Goal: Task Accomplishment & Management: Use online tool/utility

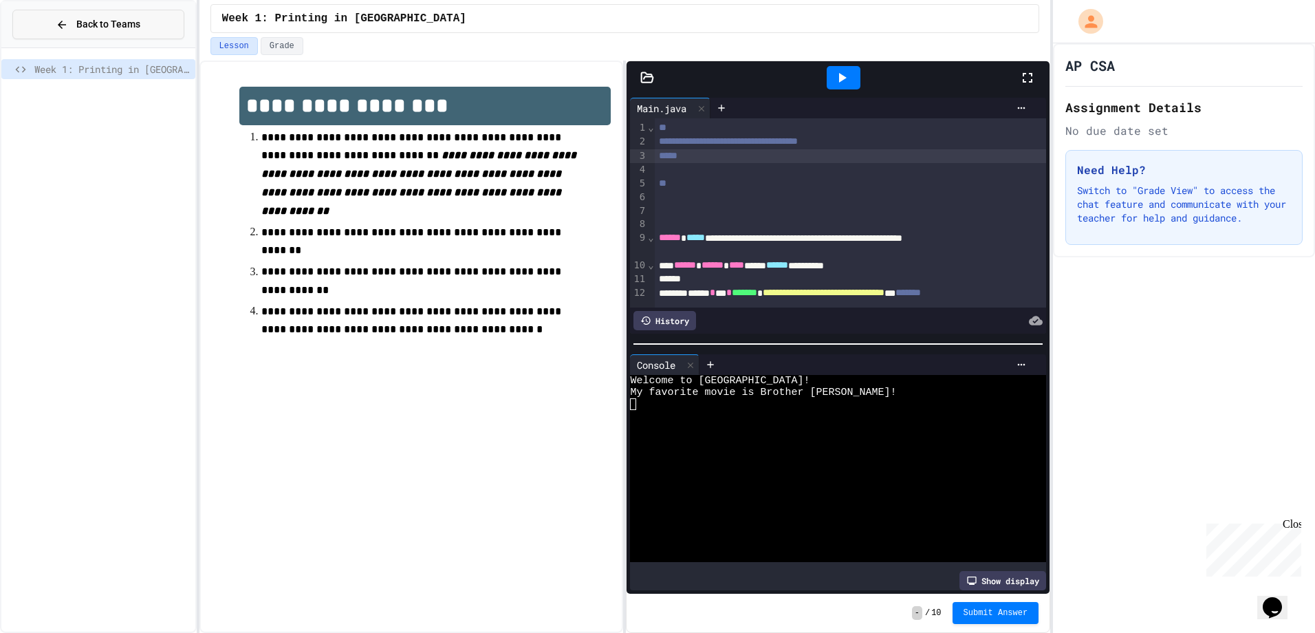
click at [113, 39] on button "Back to Teams" at bounding box center [98, 25] width 172 height 30
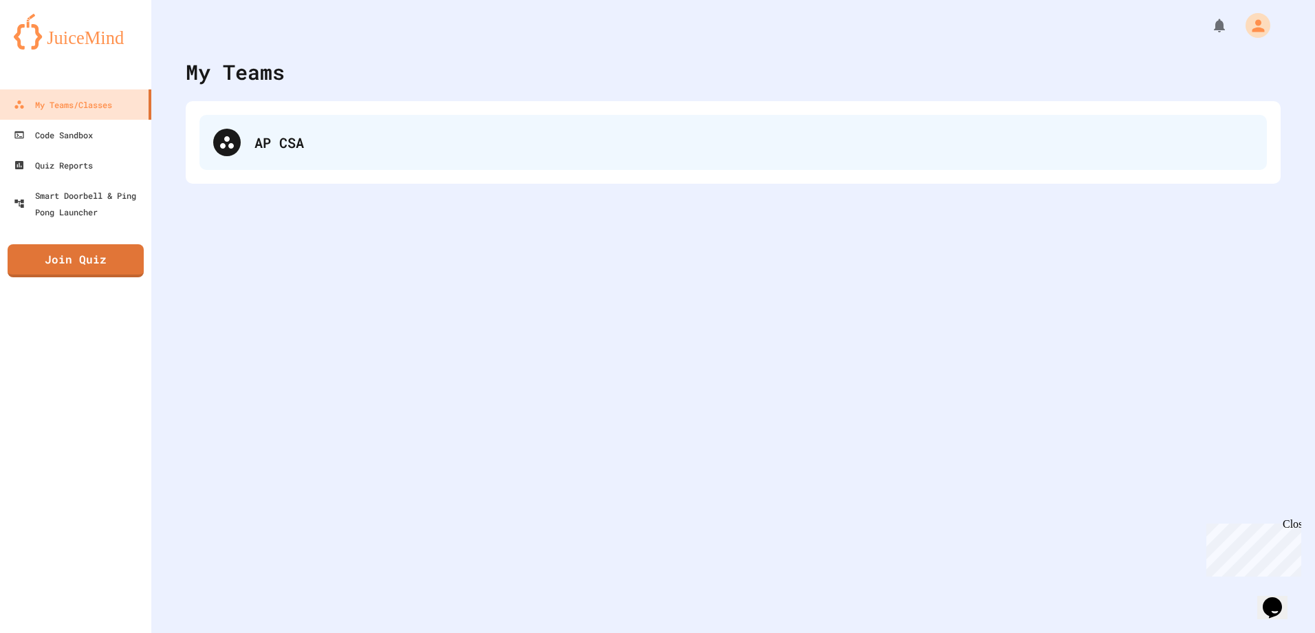
click at [331, 153] on div "AP CSA" at bounding box center [732, 142] width 1067 height 55
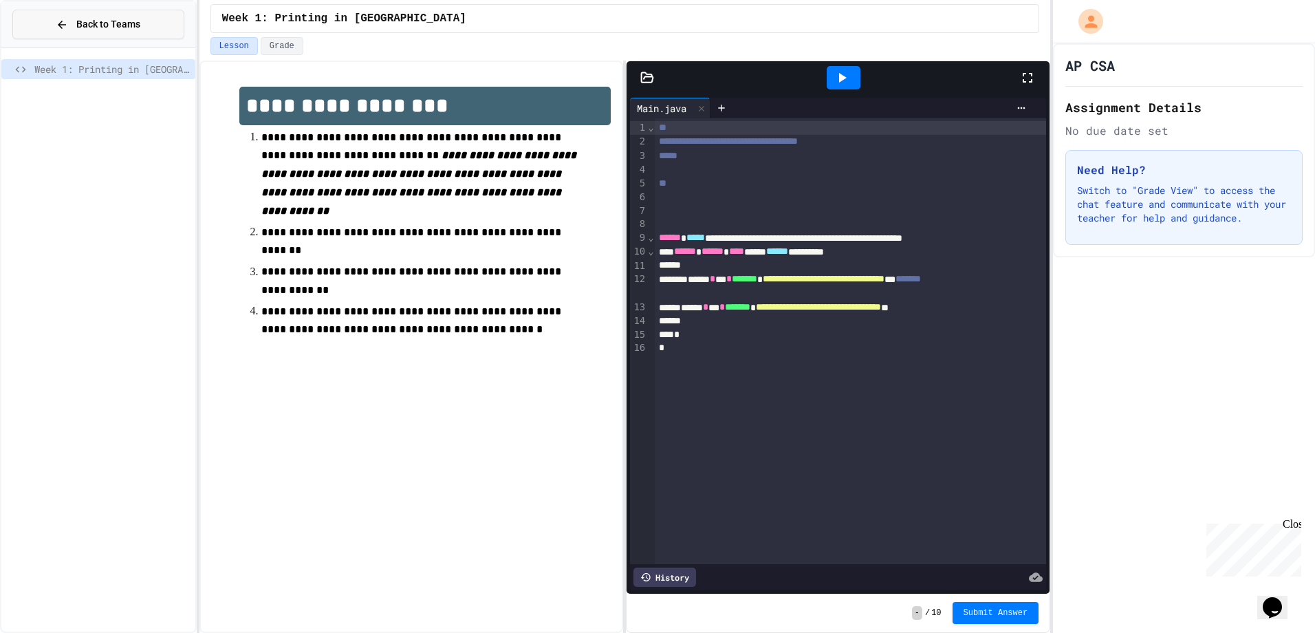
click at [120, 12] on button "Back to Teams" at bounding box center [98, 25] width 172 height 30
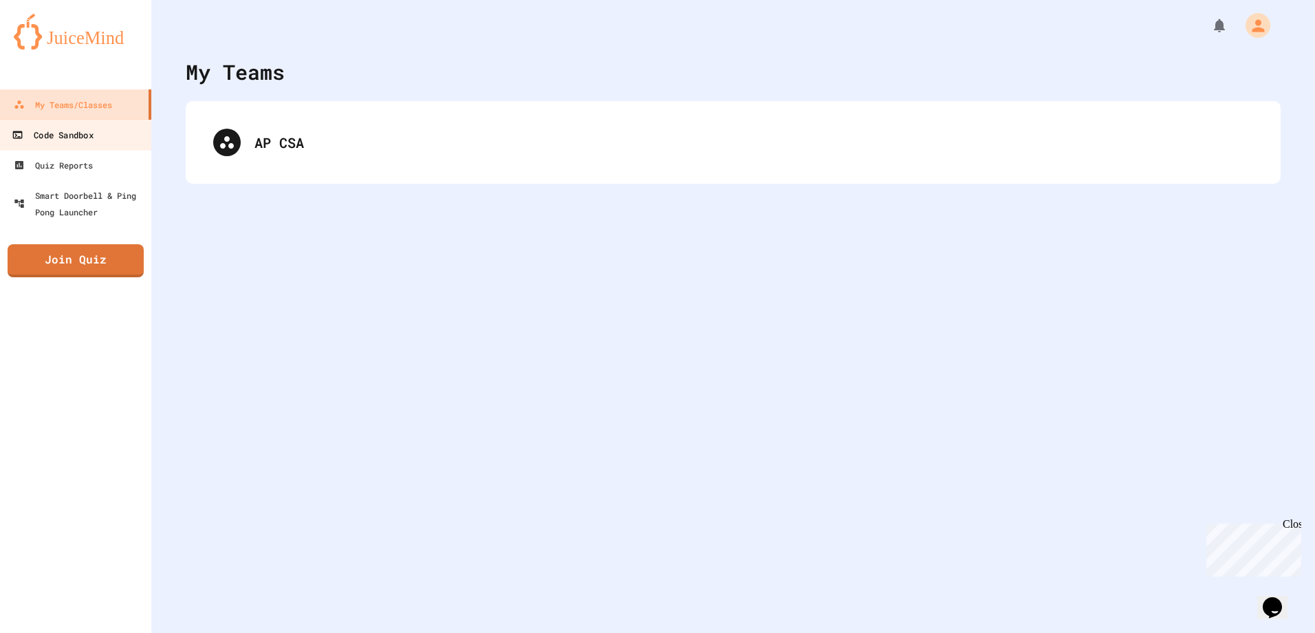
click at [96, 132] on link "Code Sandbox" at bounding box center [76, 134] width 156 height 31
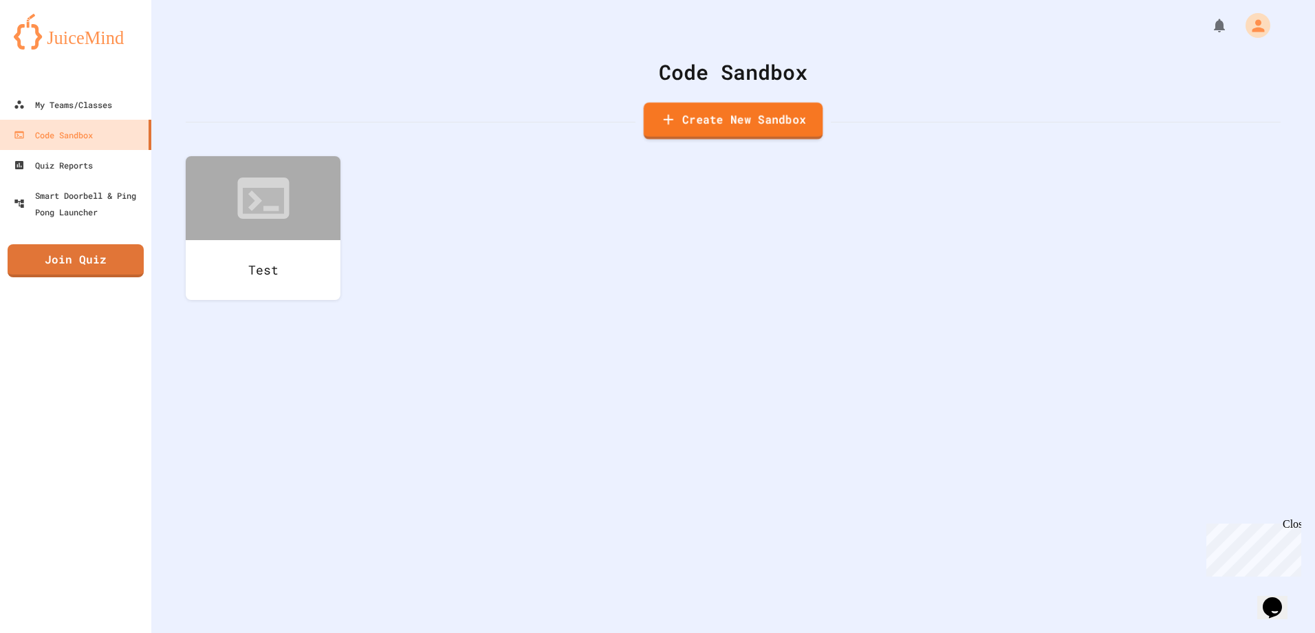
click at [687, 117] on link "Create New Sandbox" at bounding box center [733, 120] width 179 height 37
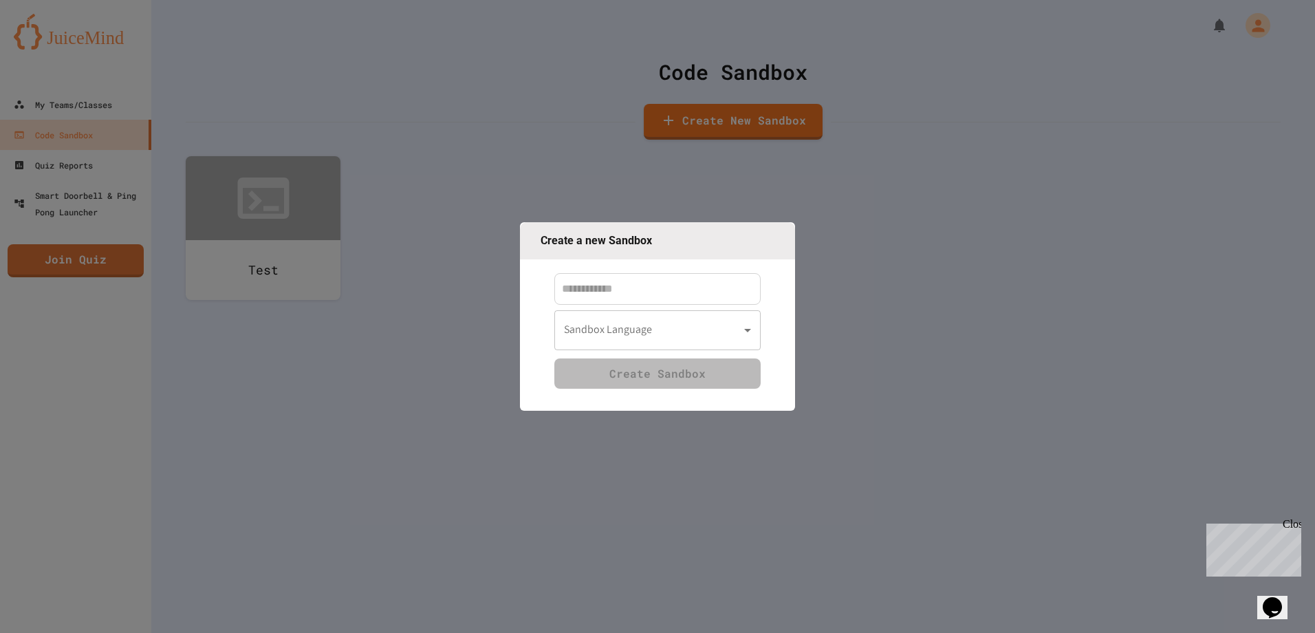
click at [722, 285] on input at bounding box center [657, 289] width 206 height 32
click at [736, 327] on body "We are updating our servers at 7PM EST [DATE]. [PERSON_NAME] should continue to…" at bounding box center [657, 316] width 1315 height 633
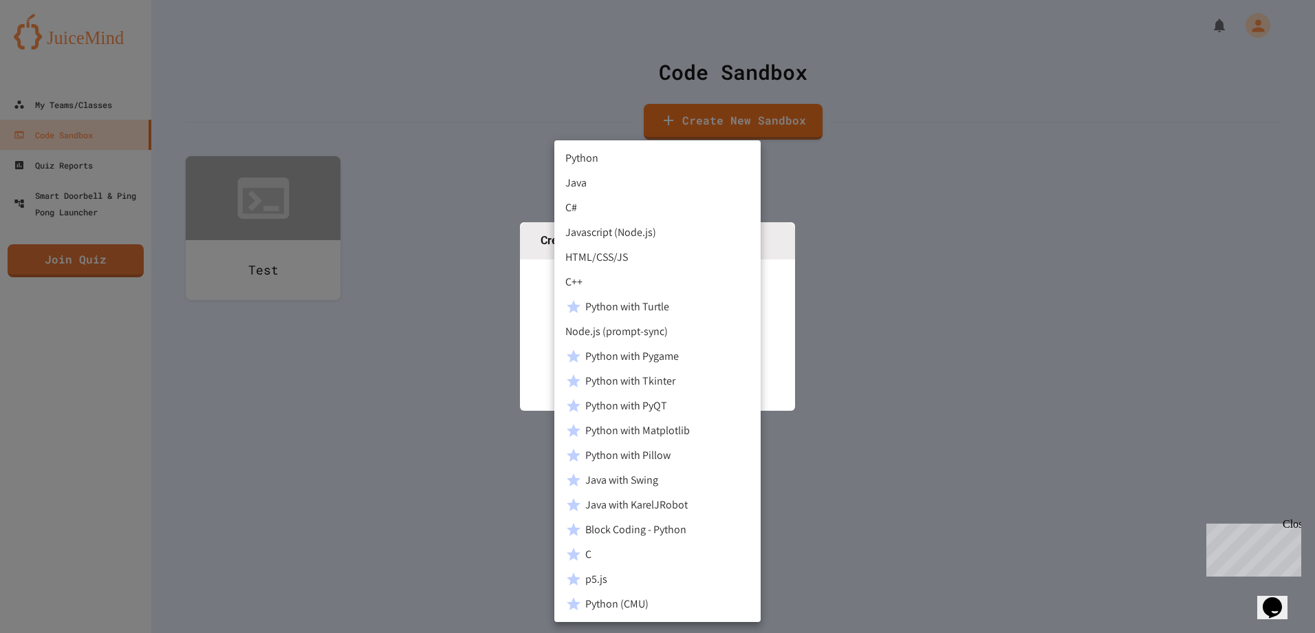
click at [531, 267] on div at bounding box center [657, 316] width 1315 height 633
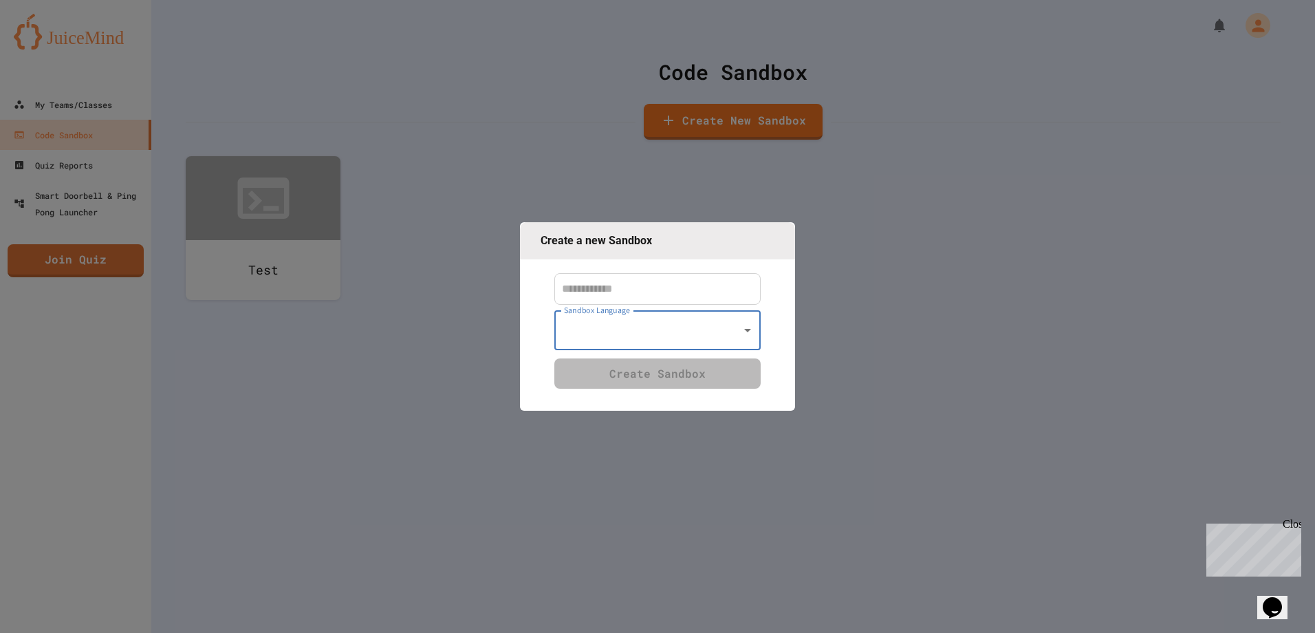
click at [412, 262] on div "Python Java C# Javascript (Node.js) HTML/CSS/JS C++ Python with Turtle Node.js …" at bounding box center [657, 316] width 1315 height 633
click at [295, 232] on div at bounding box center [657, 316] width 1315 height 633
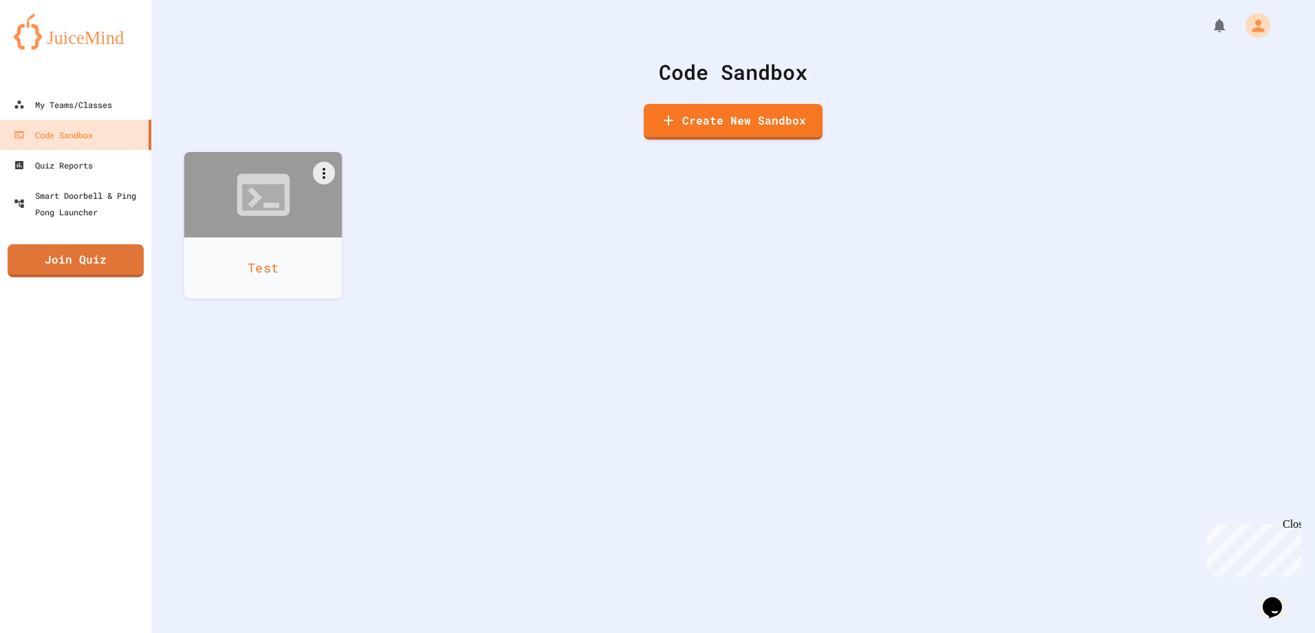
click at [312, 255] on div "Test" at bounding box center [263, 267] width 158 height 61
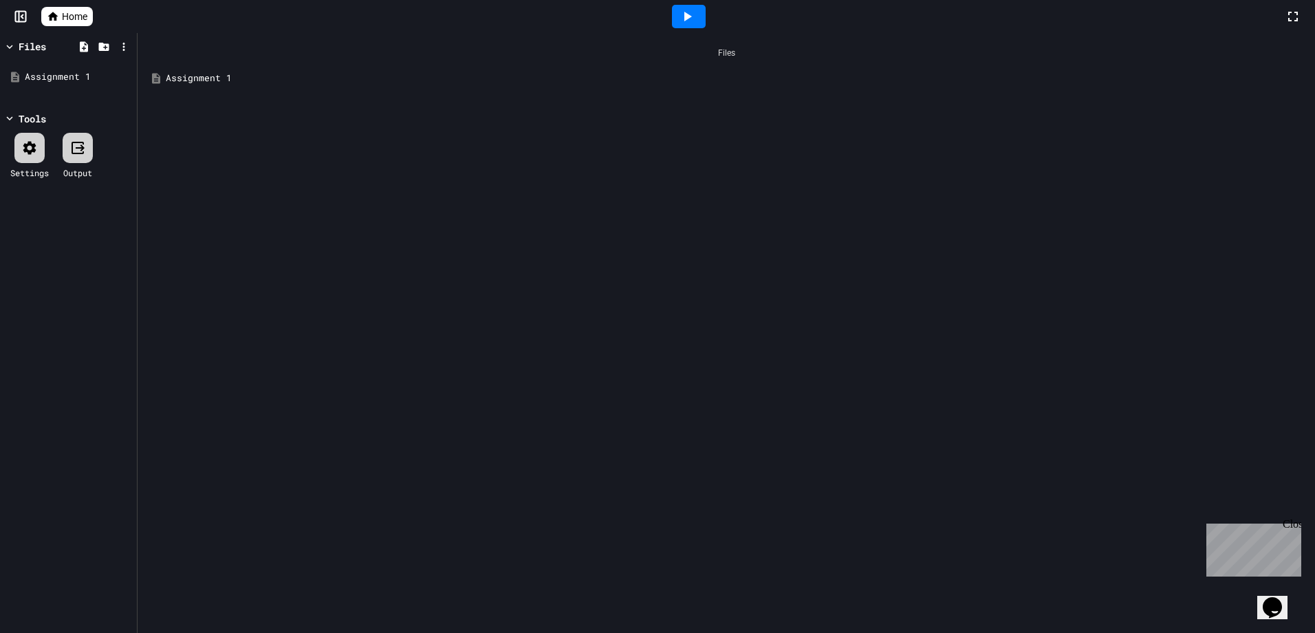
click at [292, 73] on div "Assignment 1" at bounding box center [736, 79] width 1141 height 14
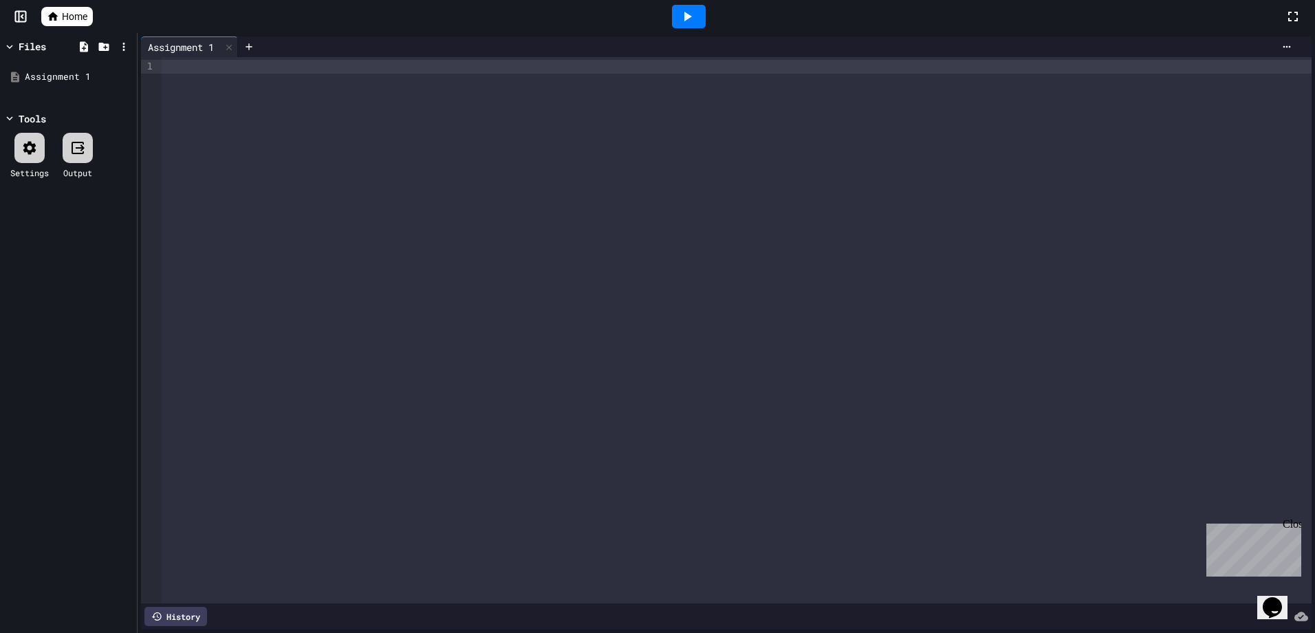
click at [295, 135] on div at bounding box center [737, 330] width 1150 height 546
click at [39, 50] on div "Files" at bounding box center [33, 46] width 28 height 14
click at [18, 14] on icon at bounding box center [21, 17] width 14 height 14
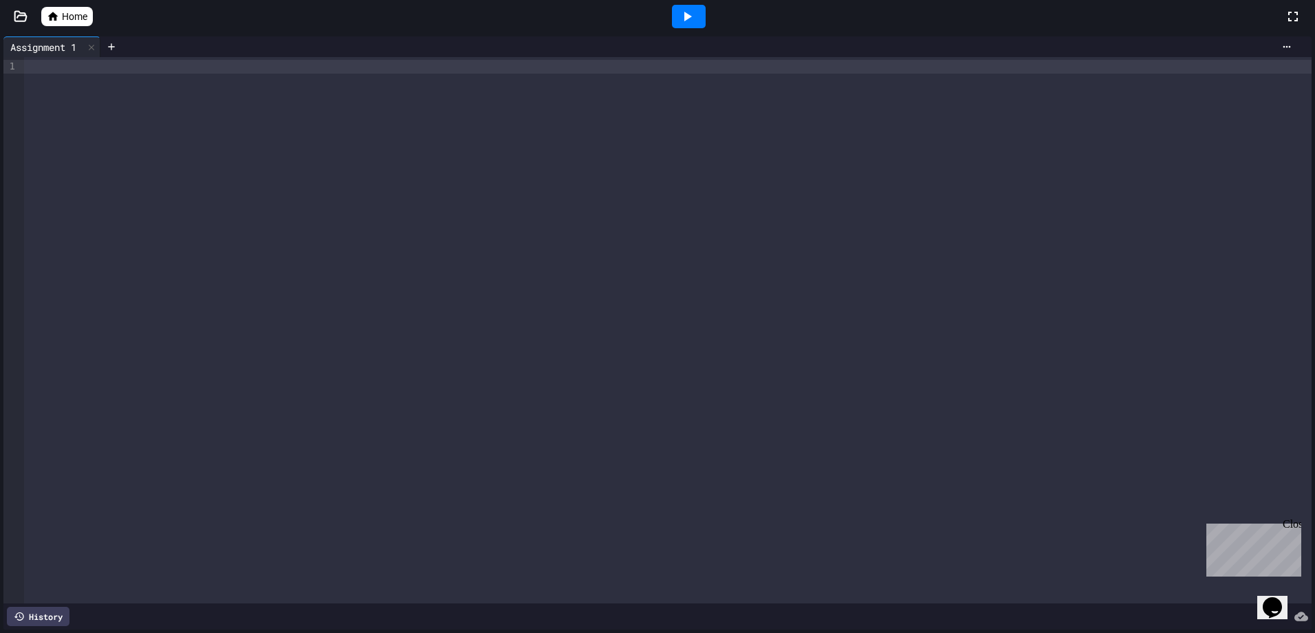
click at [12, 18] on div at bounding box center [20, 17] width 41 height 14
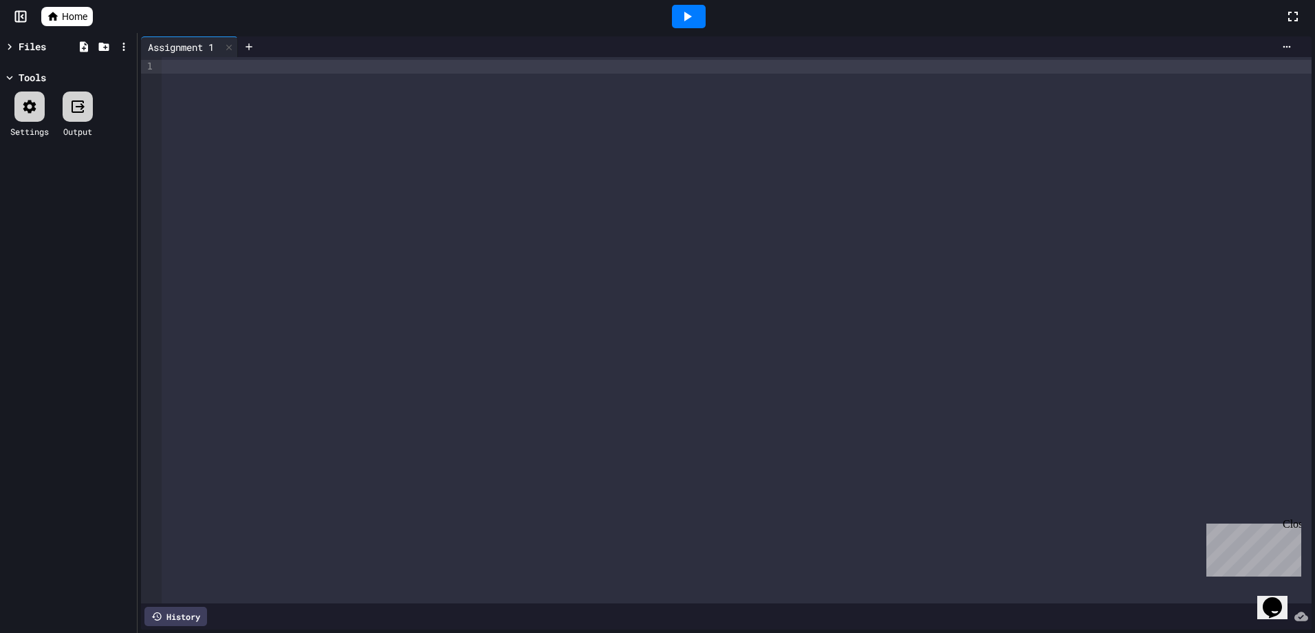
click at [76, 13] on span "Home" at bounding box center [74, 17] width 25 height 14
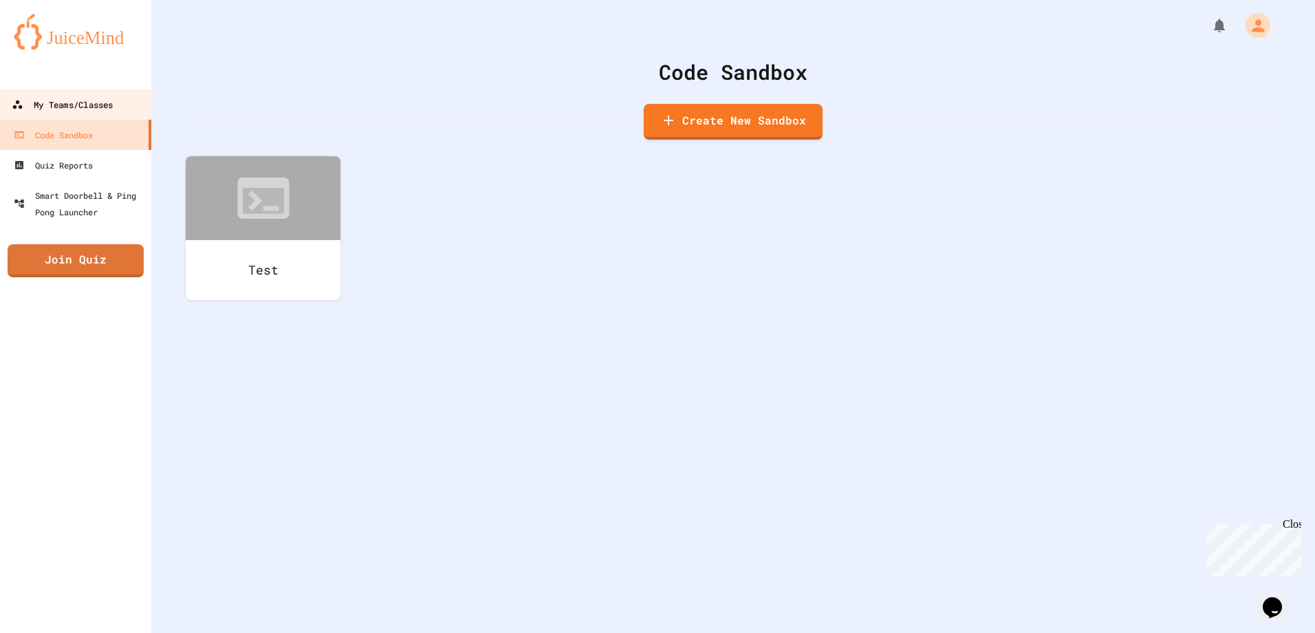
click at [89, 113] on div "My Teams/Classes" at bounding box center [62, 104] width 101 height 17
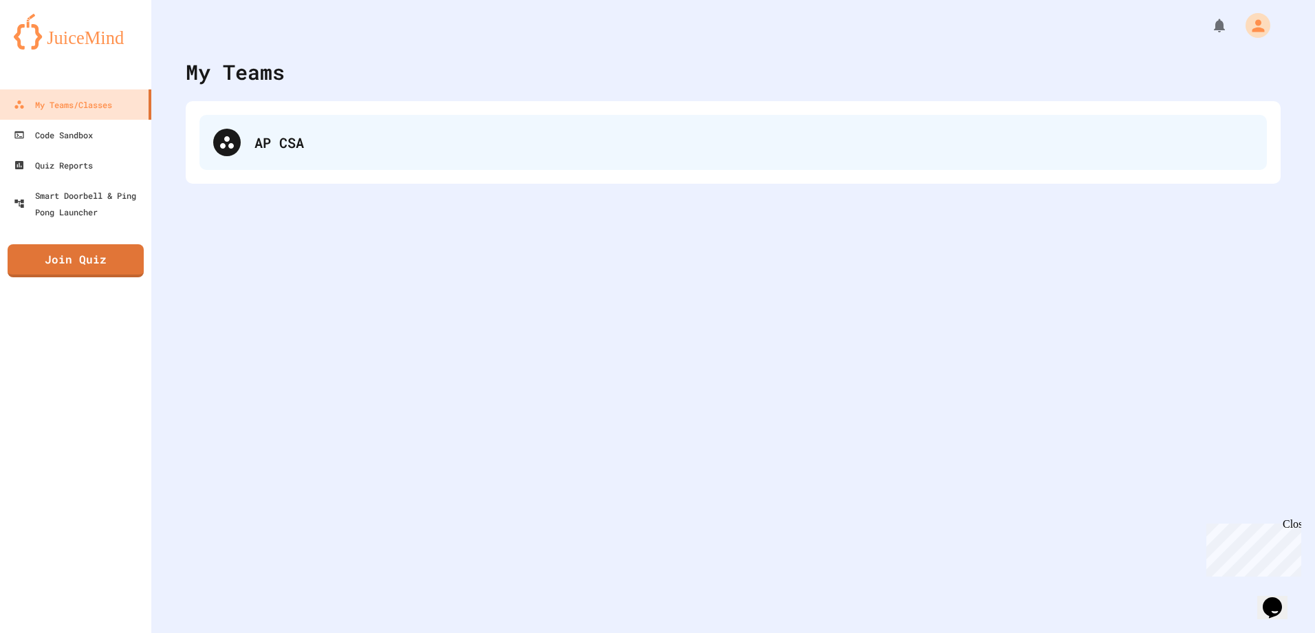
click at [440, 138] on div "AP CSA" at bounding box center [753, 142] width 999 height 21
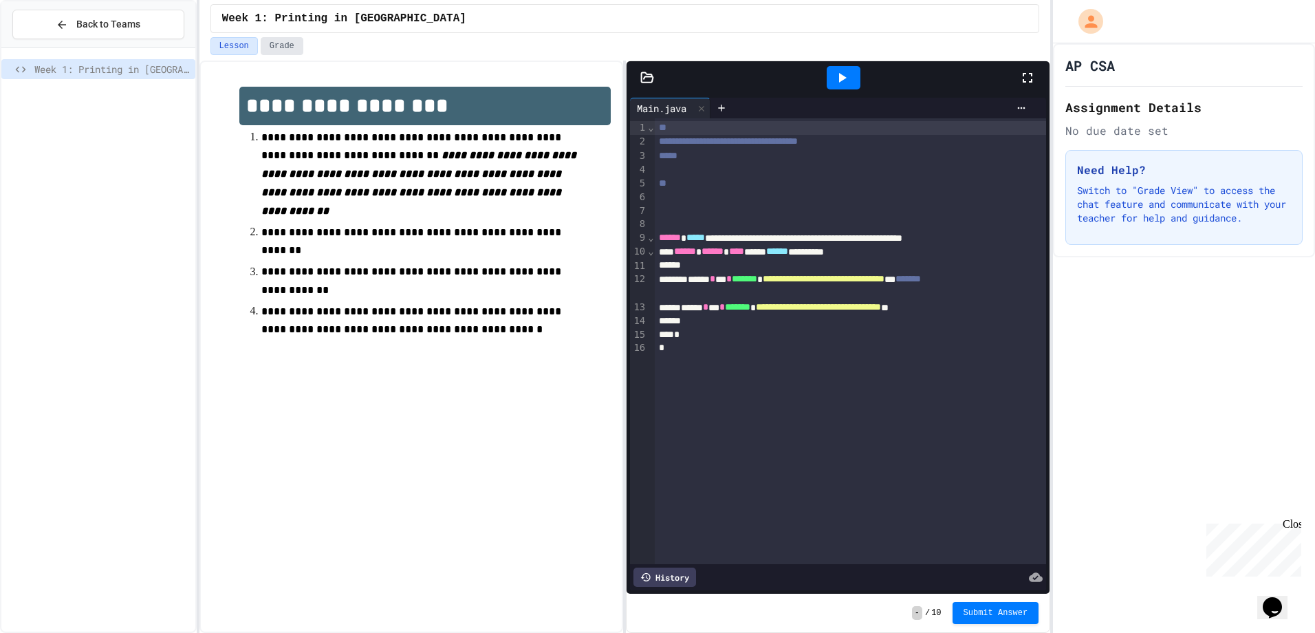
click at [285, 41] on button "Grade" at bounding box center [282, 46] width 43 height 18
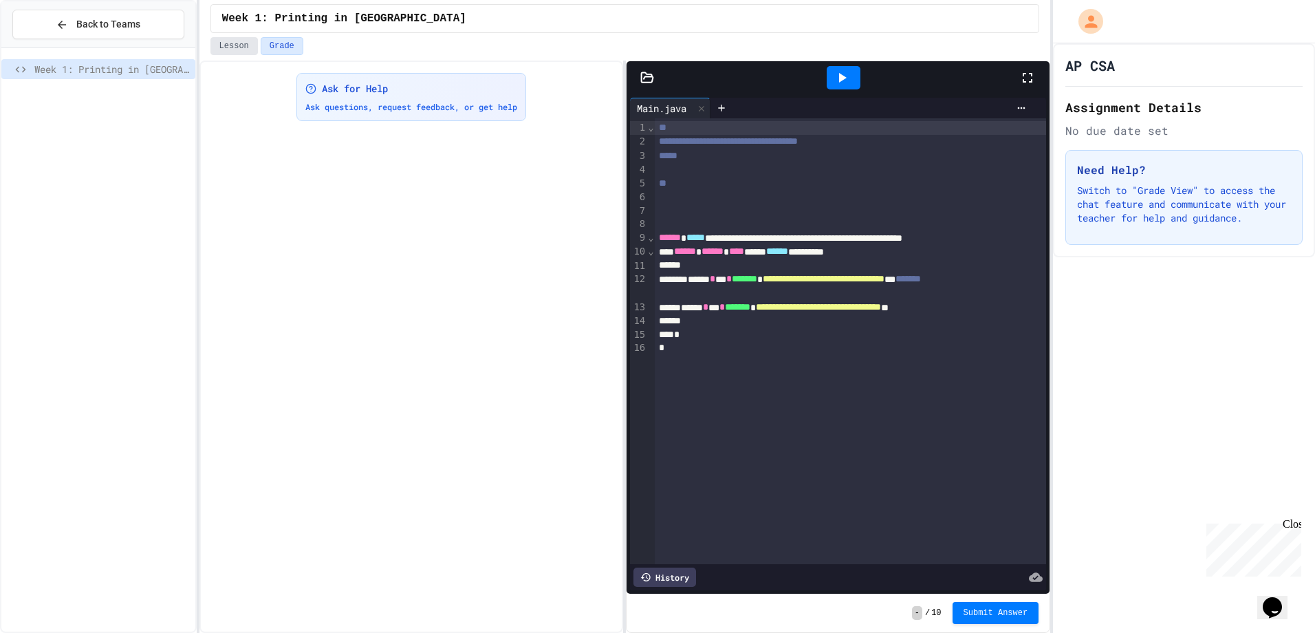
click at [252, 49] on button "Lesson" at bounding box center [233, 46] width 47 height 18
